Goal: Find specific page/section: Find specific page/section

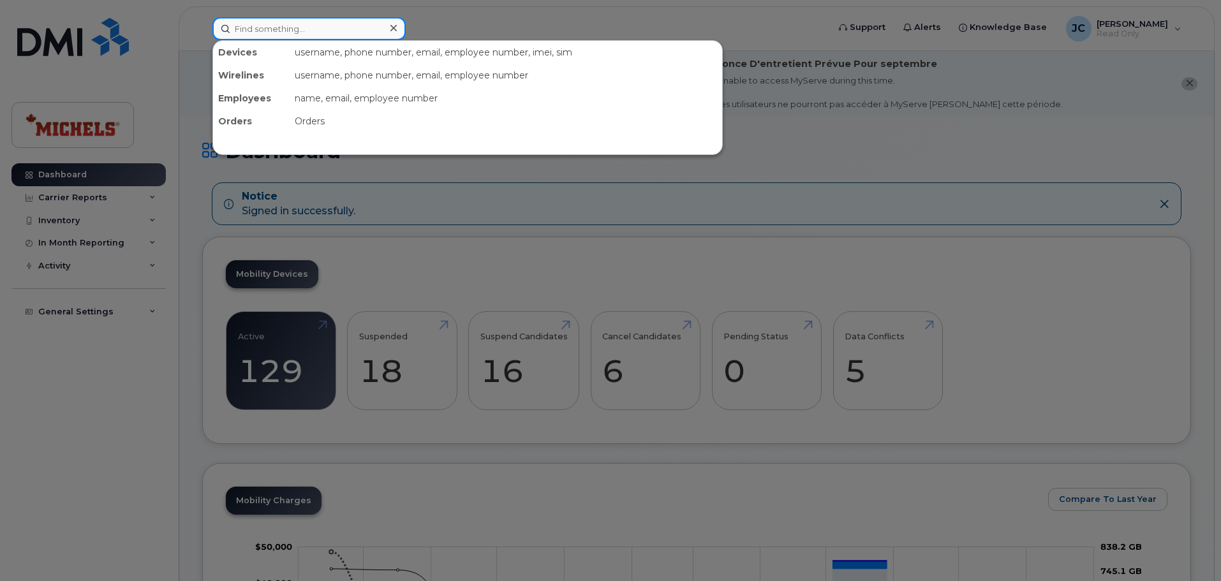
click at [271, 31] on input at bounding box center [308, 28] width 193 height 23
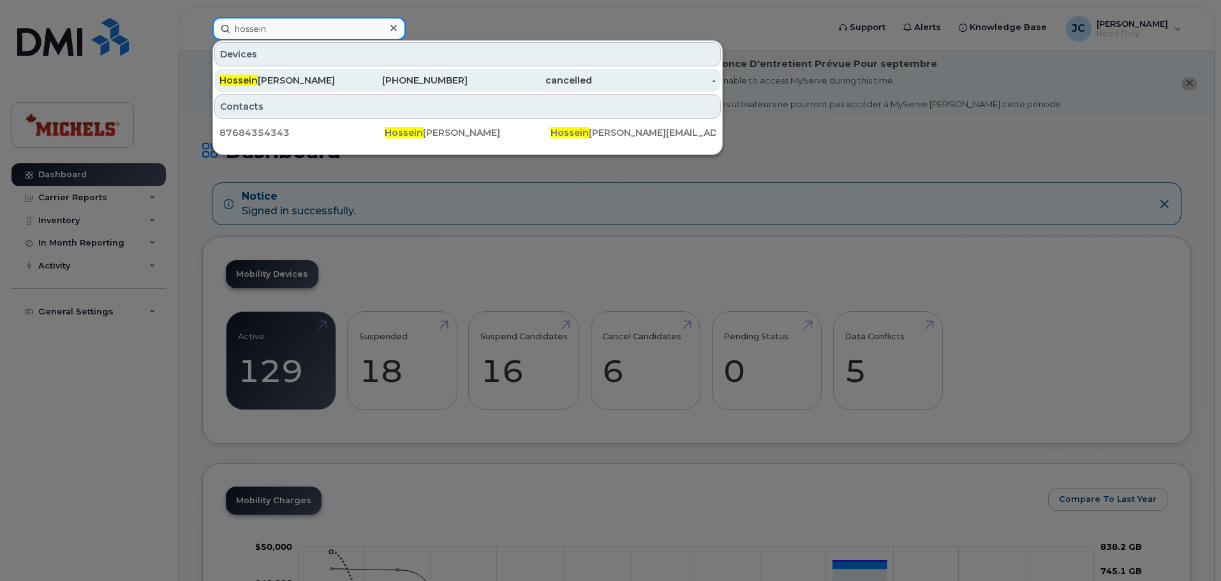
type input "hossein"
click at [342, 82] on div "[PERSON_NAME]" at bounding box center [281, 80] width 124 height 13
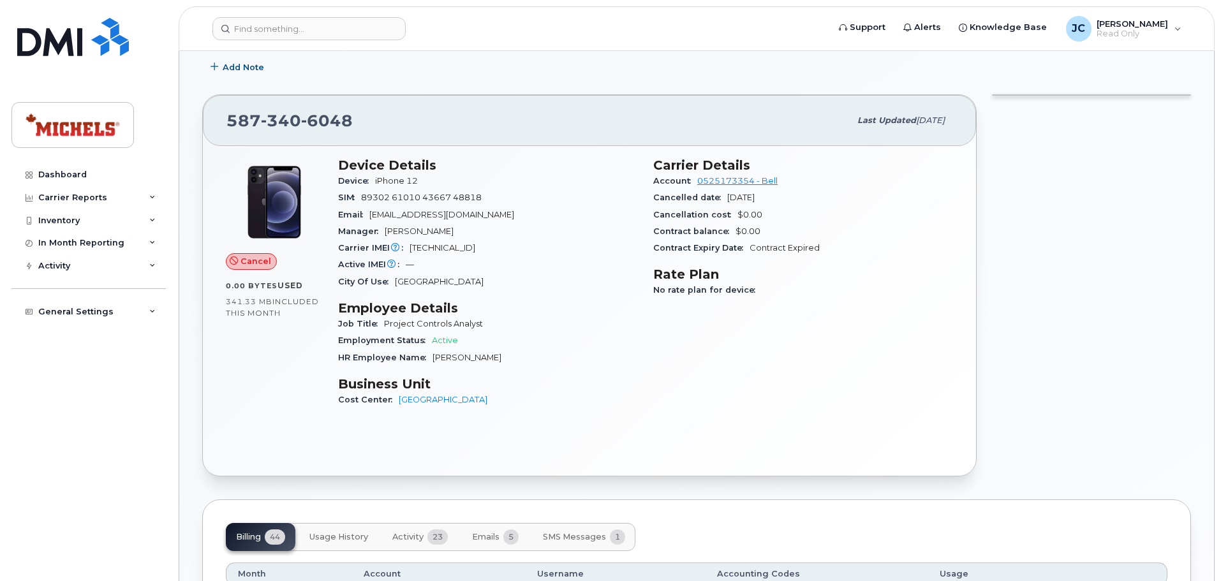
scroll to position [255, 0]
